Goal: Navigation & Orientation: Find specific page/section

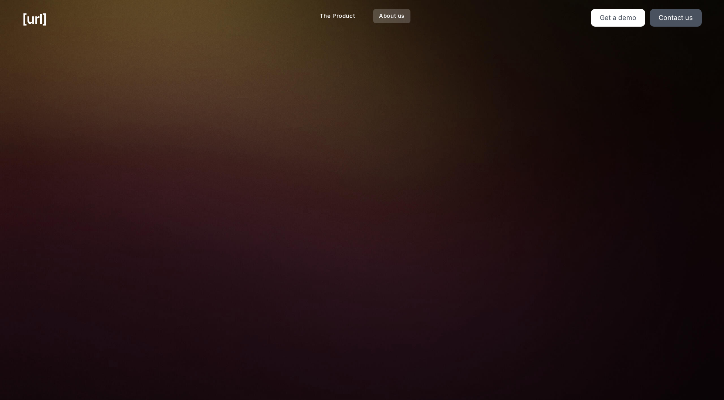
click at [395, 18] on link "About us" at bounding box center [391, 16] width 37 height 14
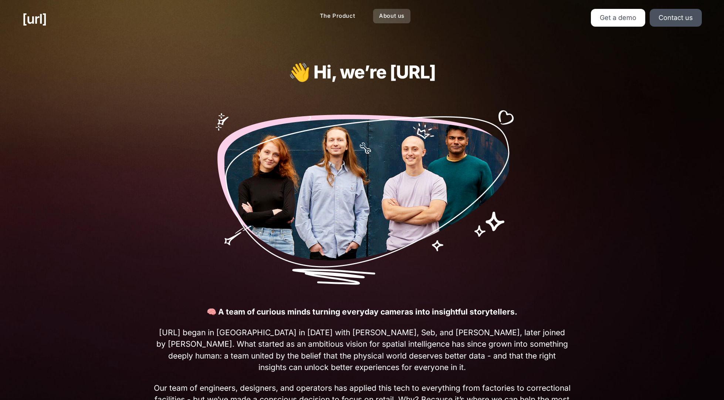
click at [391, 19] on link "About us" at bounding box center [391, 16] width 37 height 14
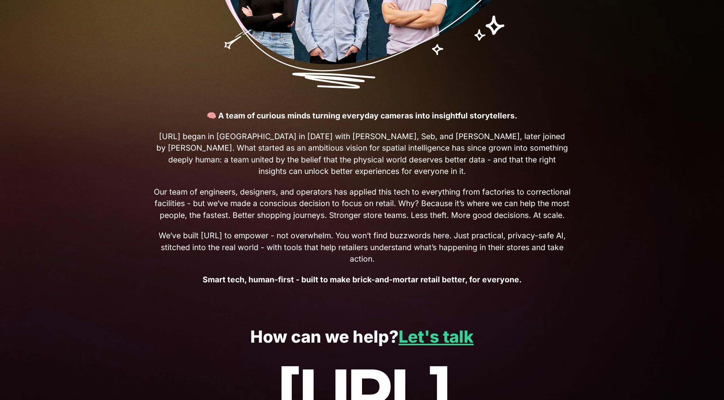
scroll to position [282, 0]
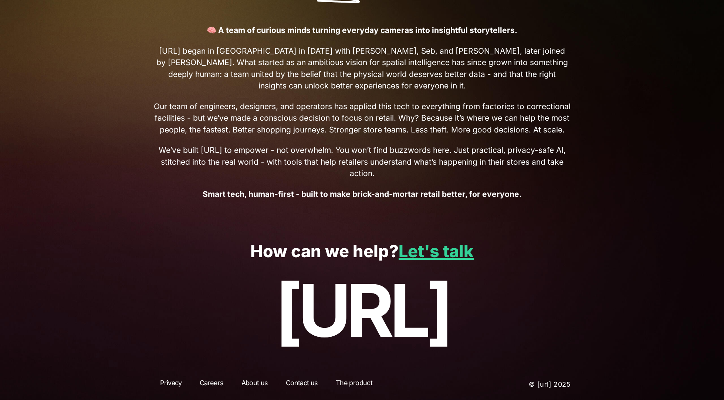
click at [251, 384] on link "About us" at bounding box center [255, 383] width 40 height 13
click at [251, 384] on div "Privacy Careers About us Contact us The product © [URL] 2025" at bounding box center [361, 384] width 461 height 31
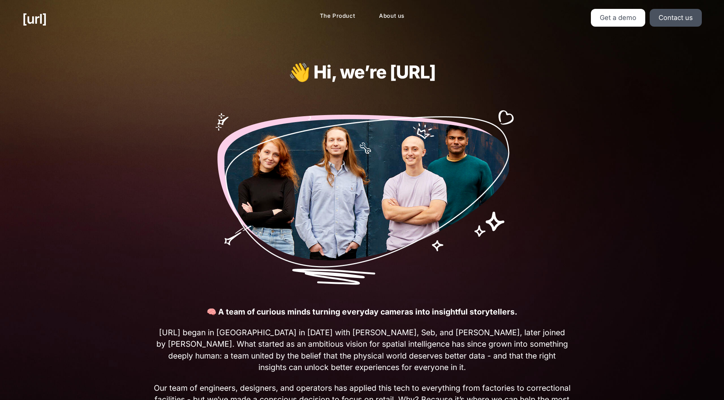
click at [364, 149] on img at bounding box center [361, 193] width 309 height 181
drag, startPoint x: 320, startPoint y: 14, endPoint x: 260, endPoint y: 45, distance: 68.1
click at [320, 15] on link "The Product" at bounding box center [337, 16] width 47 height 14
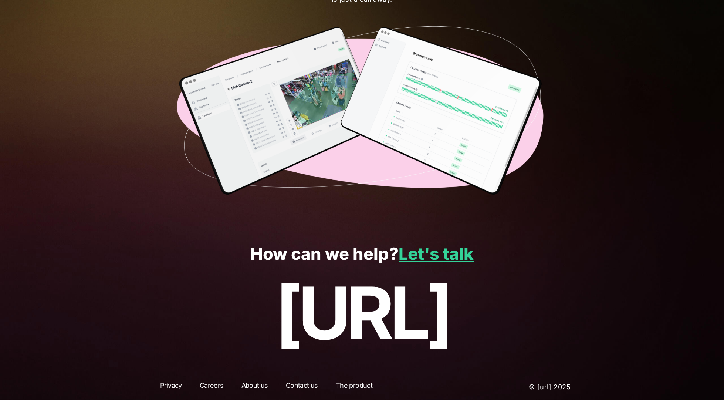
scroll to position [1806, 0]
